Goal: Check status: Check status

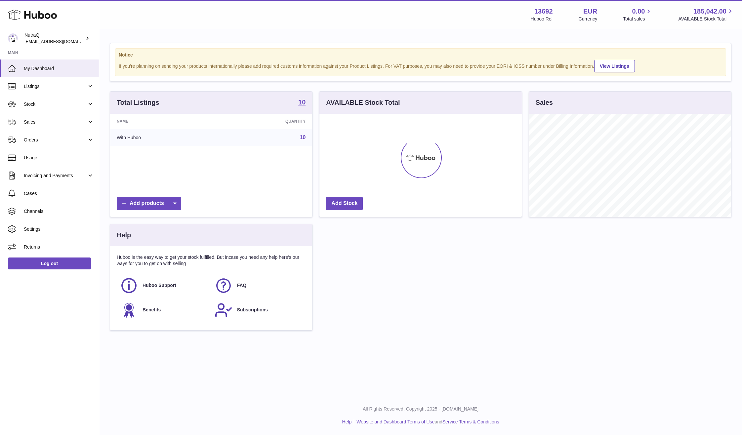
scroll to position [103, 202]
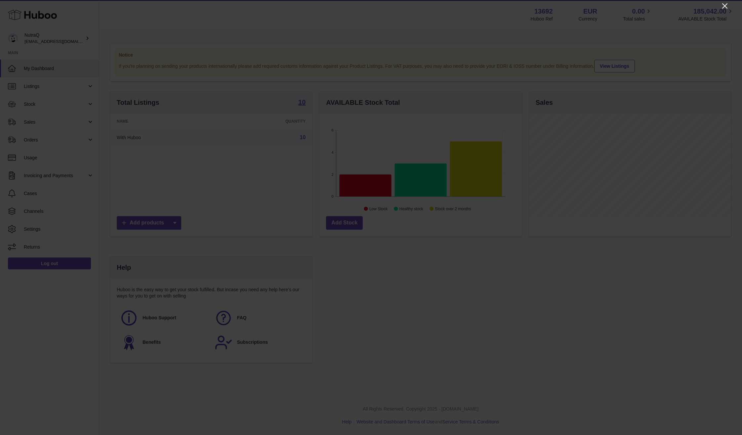
click at [726, 3] on icon "Close" at bounding box center [724, 6] width 8 height 8
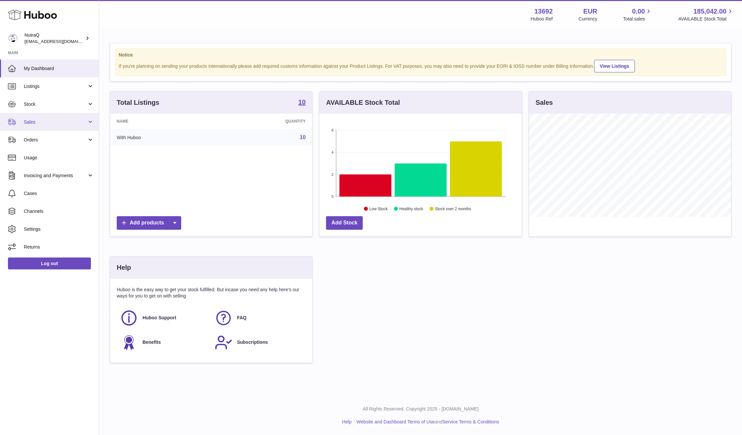
click at [57, 122] on span "Sales" at bounding box center [55, 122] width 63 height 6
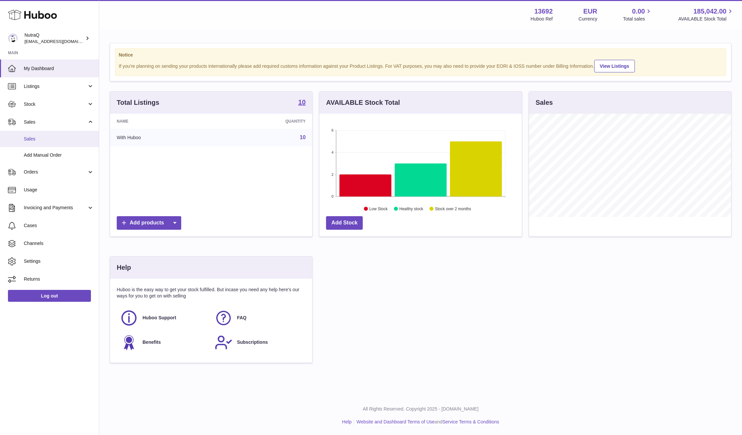
click at [38, 138] on span "Sales" at bounding box center [59, 139] width 70 height 6
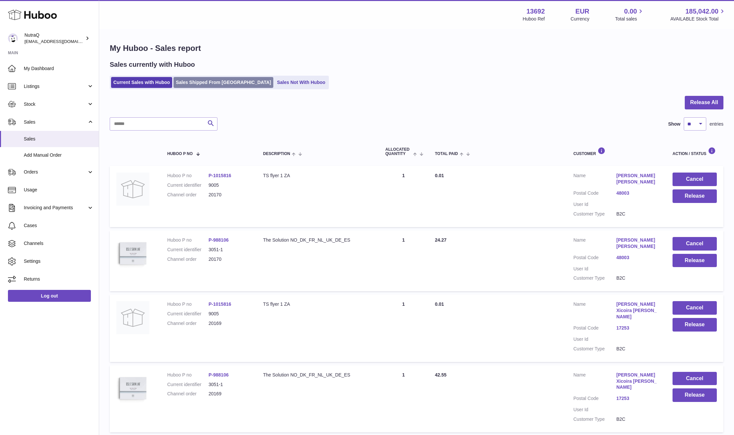
click at [209, 84] on link "Sales Shipped From [GEOGRAPHIC_DATA]" at bounding box center [223, 82] width 100 height 11
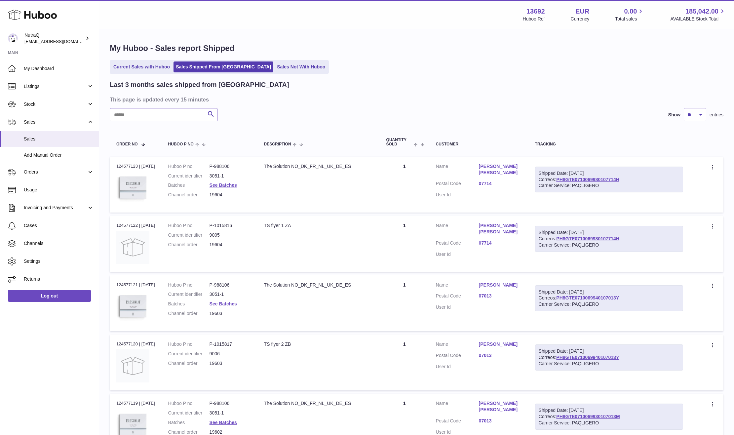
click at [197, 116] on input "text" at bounding box center [164, 114] width 108 height 13
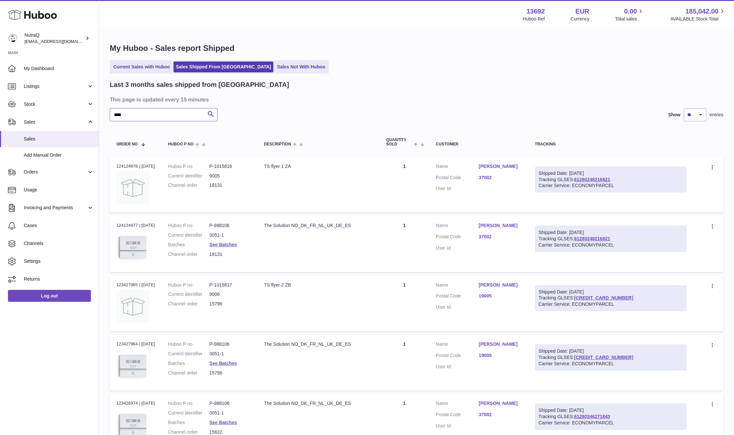
type input "****"
click at [559, 85] on div "Last 3 months sales shipped from Huboo" at bounding box center [417, 84] width 614 height 9
click at [556, 98] on h3 "This page is updated every 15 minutes" at bounding box center [416, 99] width 612 height 7
click at [37, 124] on span "Sales" at bounding box center [55, 122] width 63 height 6
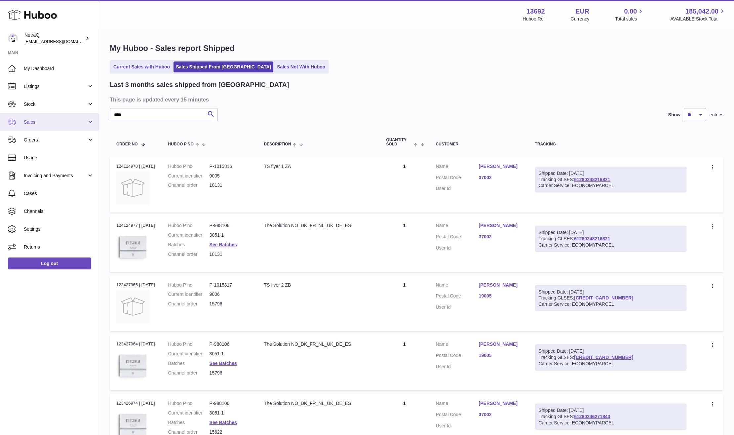
click at [56, 119] on span "Sales" at bounding box center [55, 122] width 63 height 6
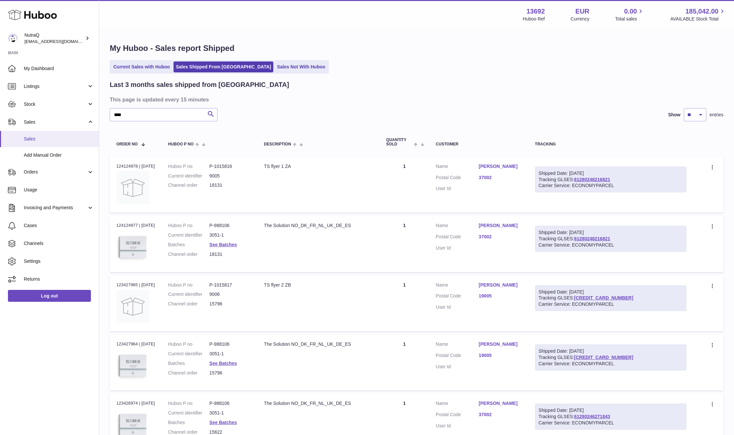
click at [63, 144] on link "Sales" at bounding box center [49, 139] width 99 height 16
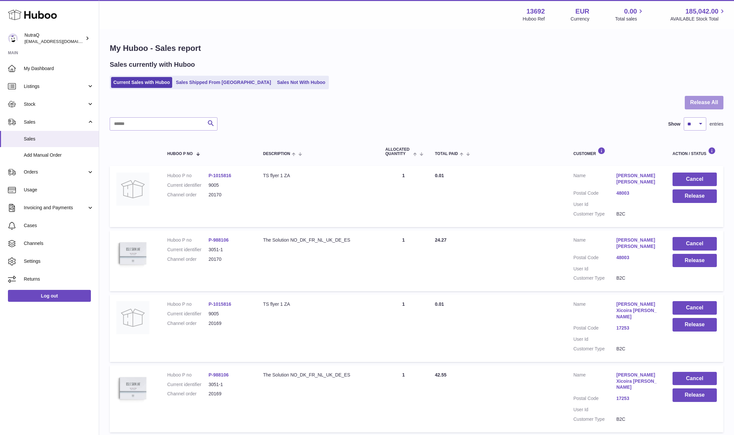
click at [710, 99] on button "Release All" at bounding box center [704, 103] width 39 height 14
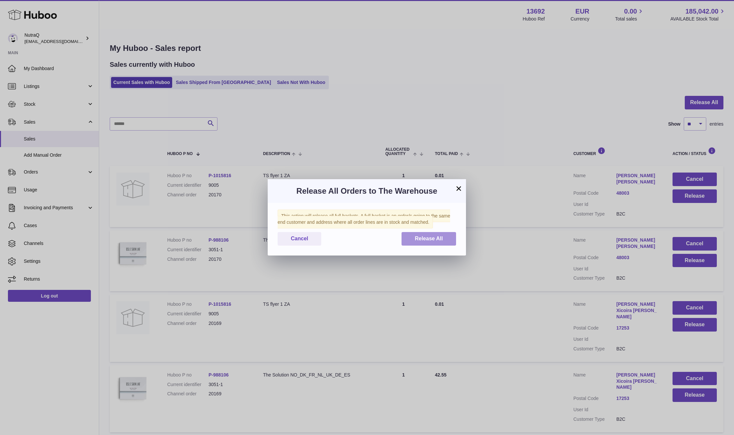
click at [430, 236] on span "Release All" at bounding box center [429, 239] width 28 height 6
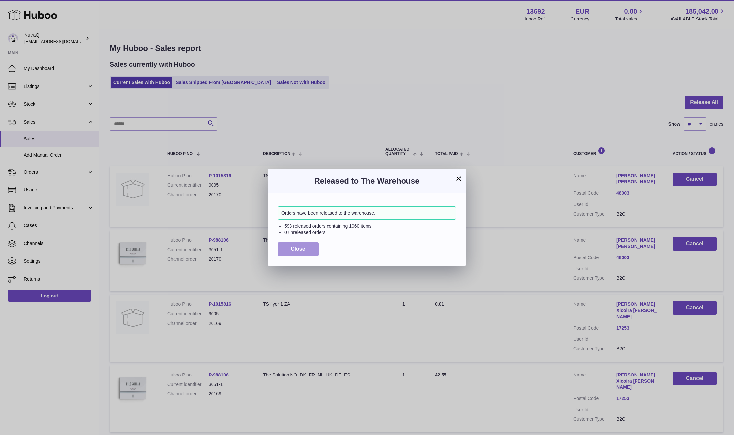
click at [312, 254] on button "Close" at bounding box center [298, 249] width 41 height 14
